Goal: Transaction & Acquisition: Purchase product/service

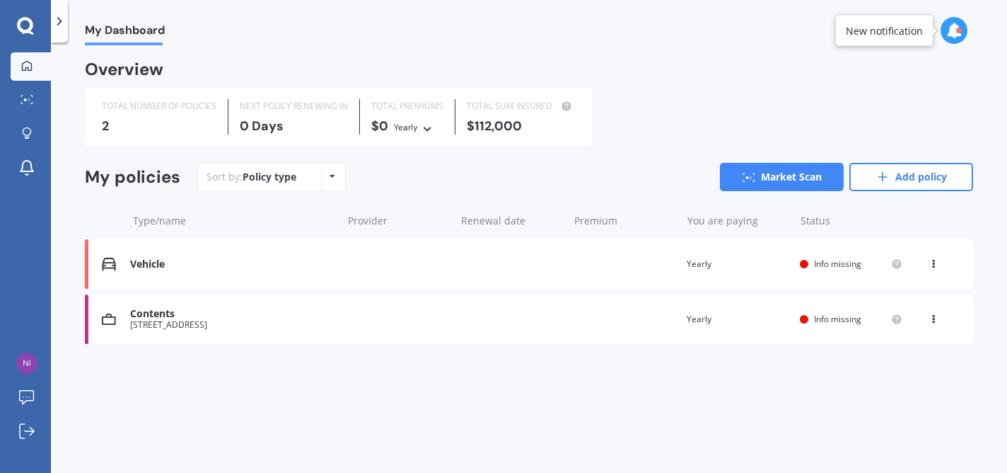
click at [280, 259] on div "Vehicle" at bounding box center [232, 264] width 204 height 12
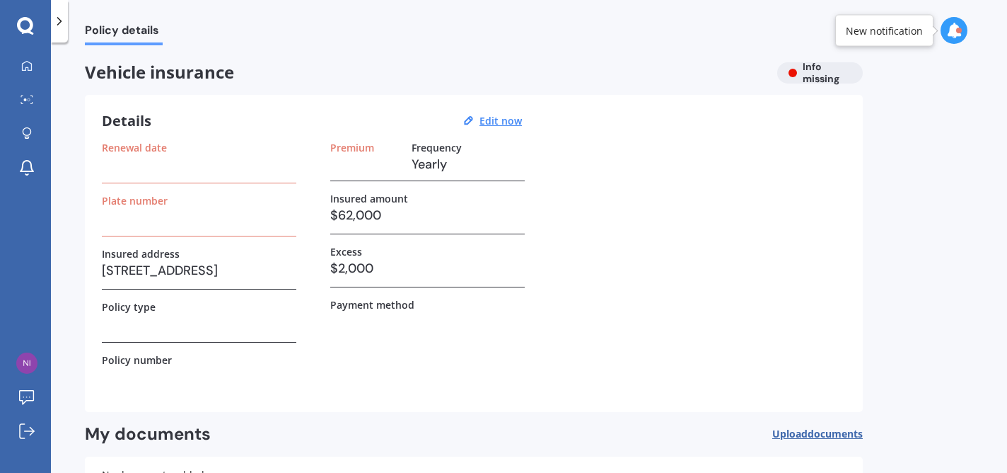
click at [821, 72] on div "Vehicle insurance Info missing" at bounding box center [474, 72] width 778 height 21
click at [960, 38] on div at bounding box center [954, 30] width 27 height 27
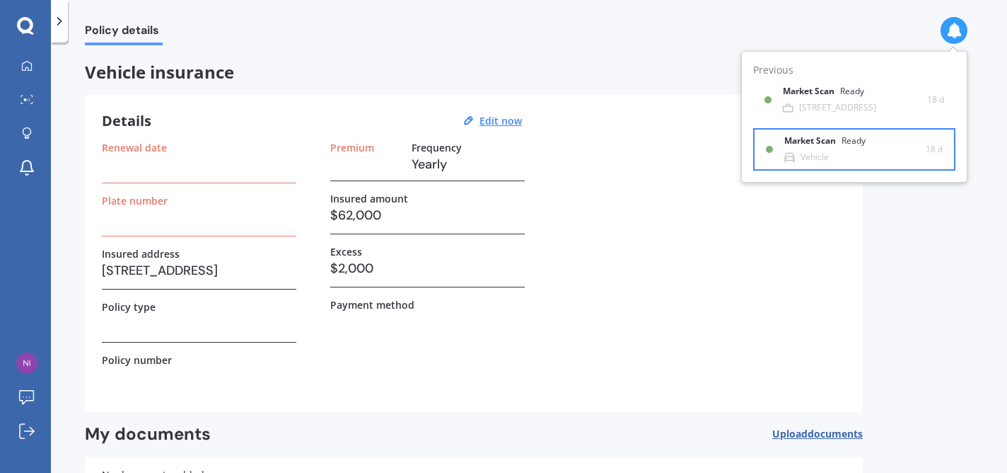
click at [809, 150] on div "Market Scan Ready" at bounding box center [834, 144] width 98 height 16
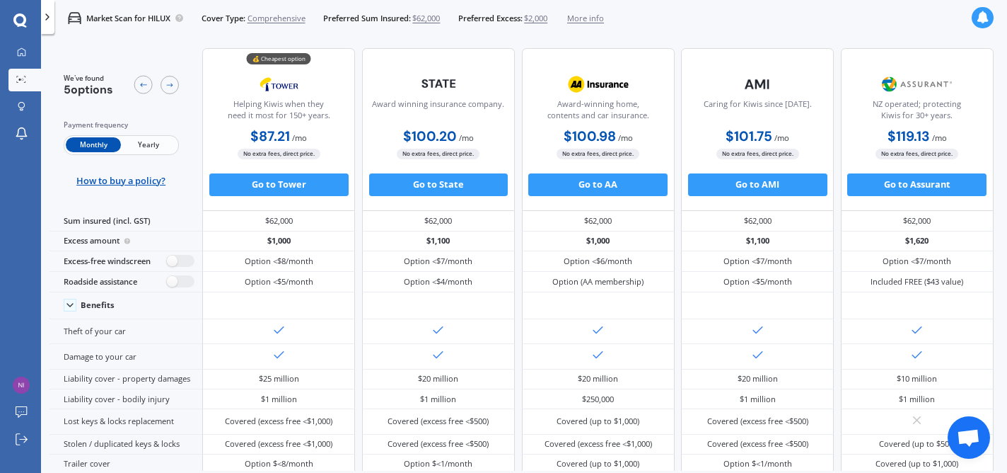
click at [141, 142] on span "Yearly" at bounding box center [148, 144] width 55 height 15
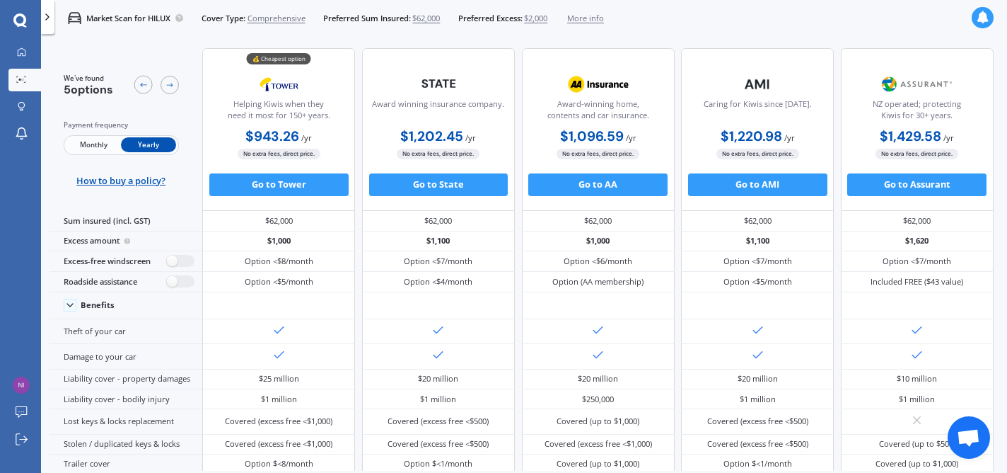
click at [100, 141] on span "Monthly" at bounding box center [93, 144] width 55 height 15
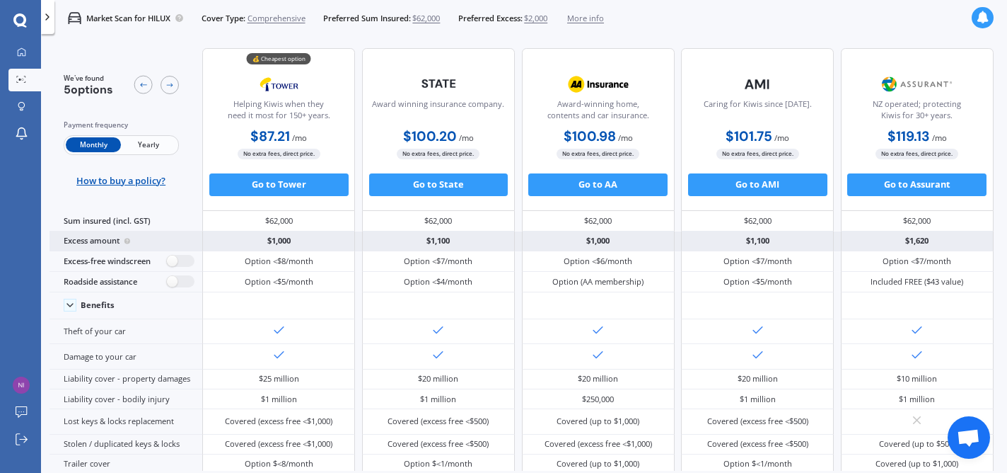
click at [156, 243] on div "Excess amount" at bounding box center [126, 241] width 153 height 20
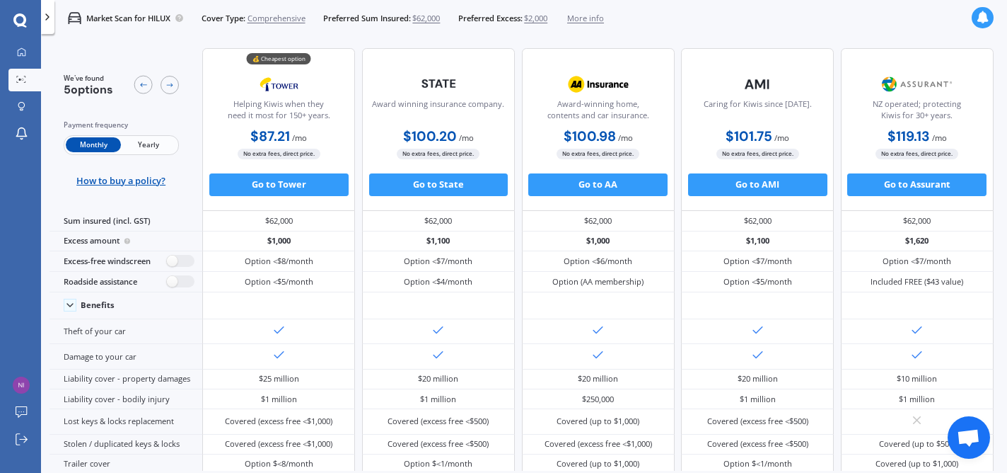
click at [149, 144] on span "Yearly" at bounding box center [148, 144] width 55 height 15
